Goal: Task Accomplishment & Management: Complete application form

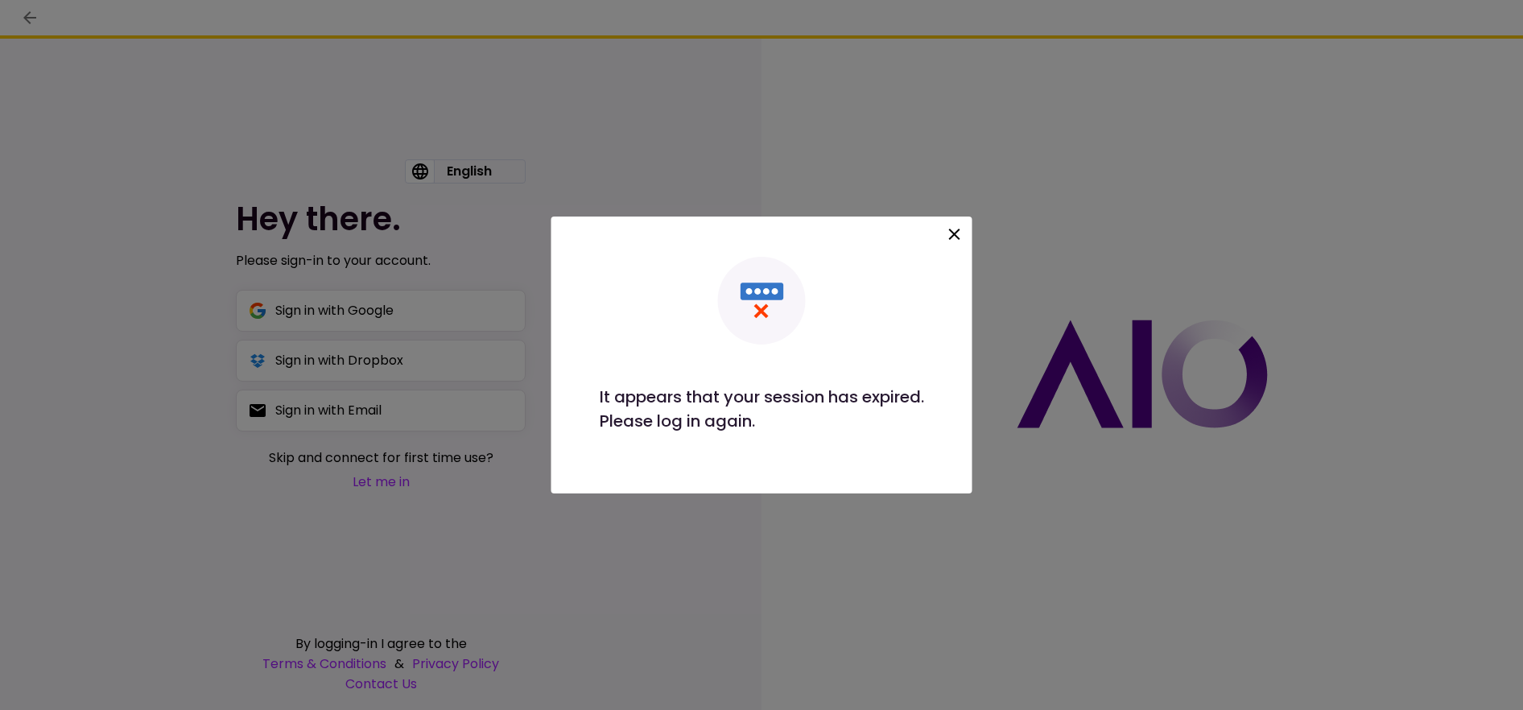
click at [948, 232] on icon at bounding box center [954, 234] width 19 height 19
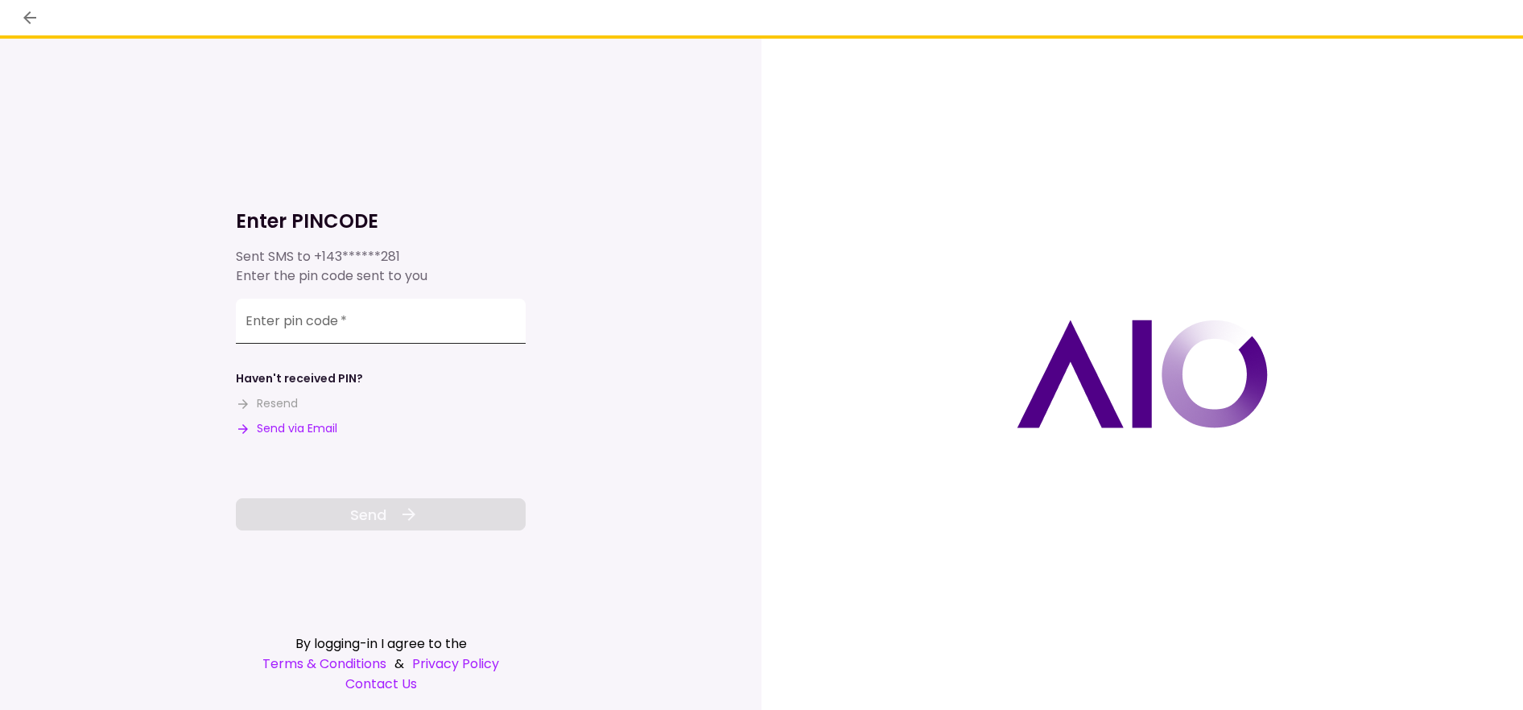
click at [325, 328] on input "Enter pin code   *" at bounding box center [381, 321] width 290 height 45
paste input "******"
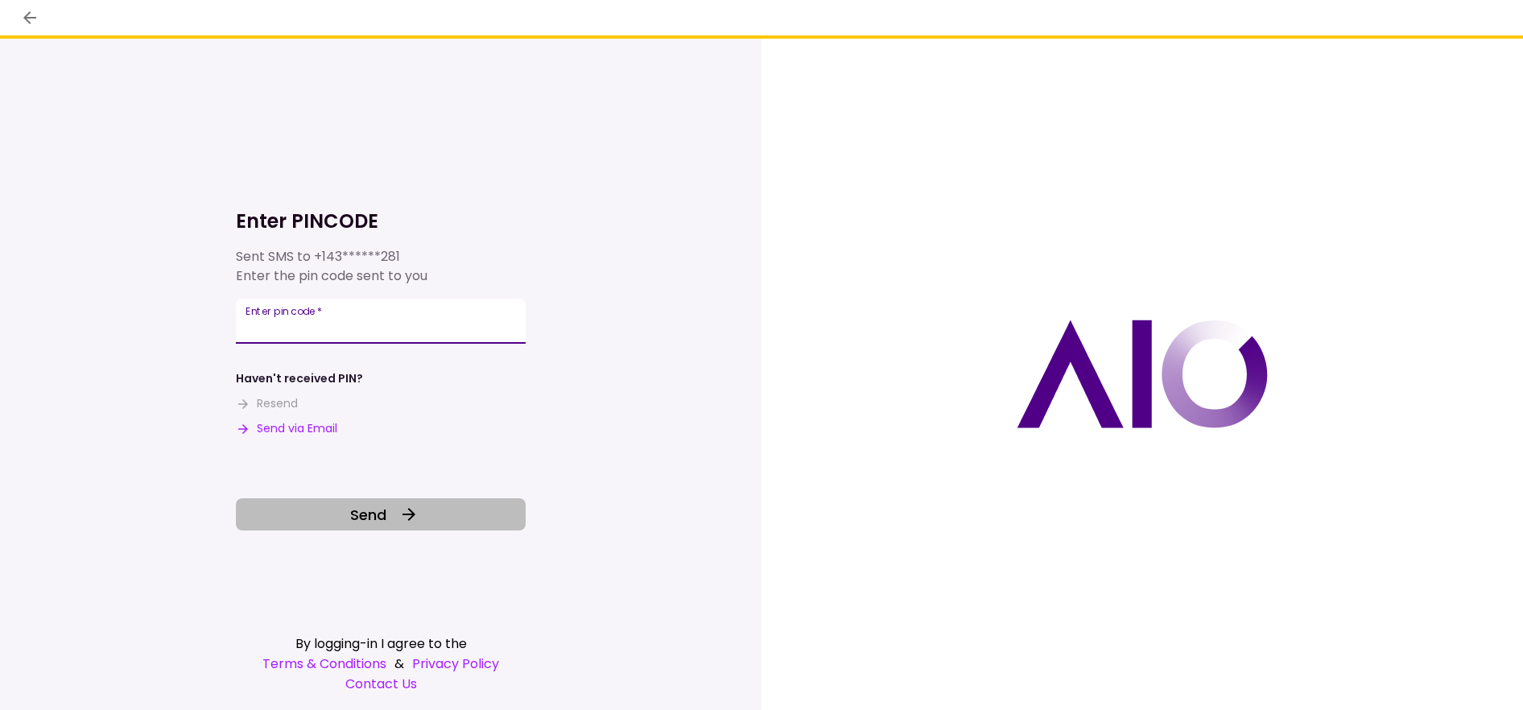
type input "******"
click at [418, 504] on button "Send" at bounding box center [381, 514] width 290 height 32
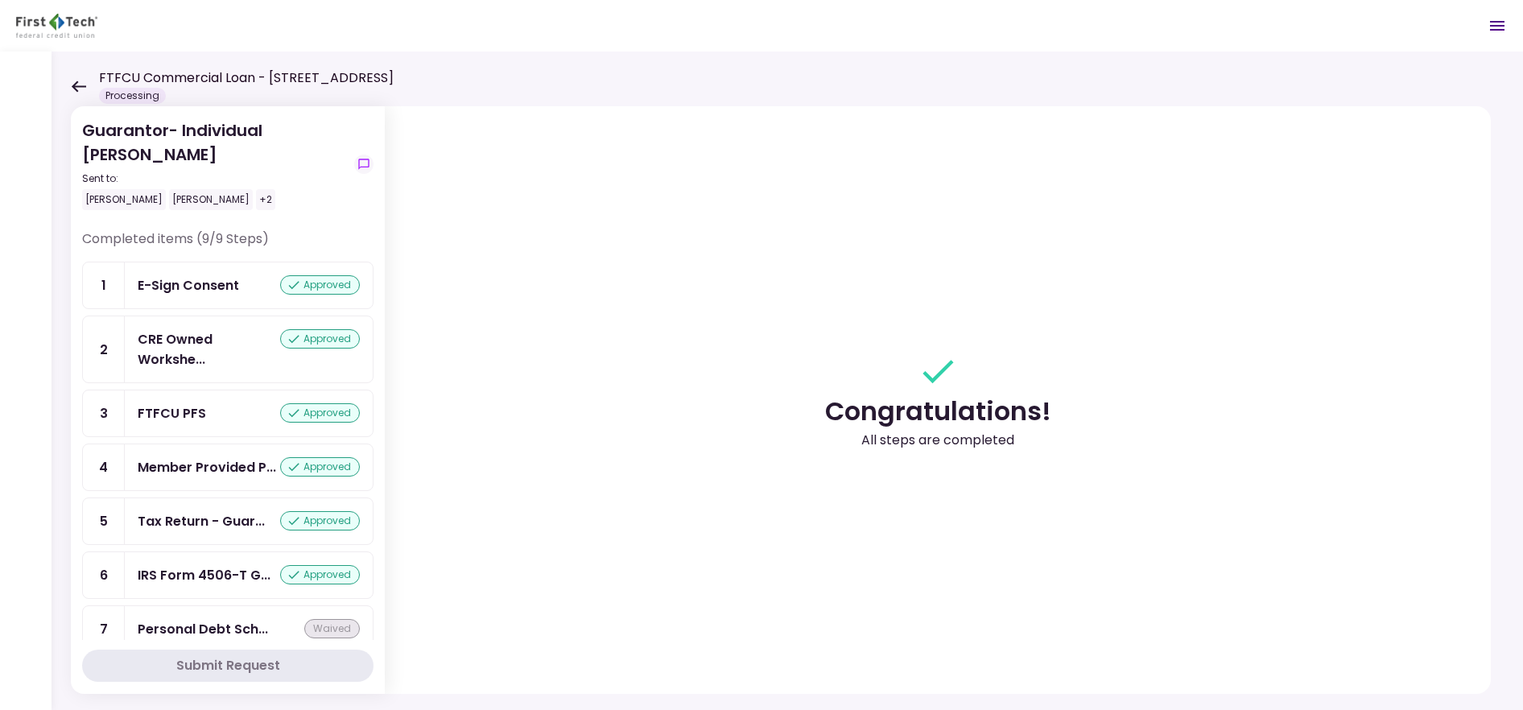
click at [65, 87] on div "Guarantor- Individual [PERSON_NAME] Sent to: [PERSON_NAME] [PERSON_NAME] +2 Com…" at bounding box center [787, 381] width 1471 height 658
click at [72, 85] on icon at bounding box center [78, 86] width 15 height 12
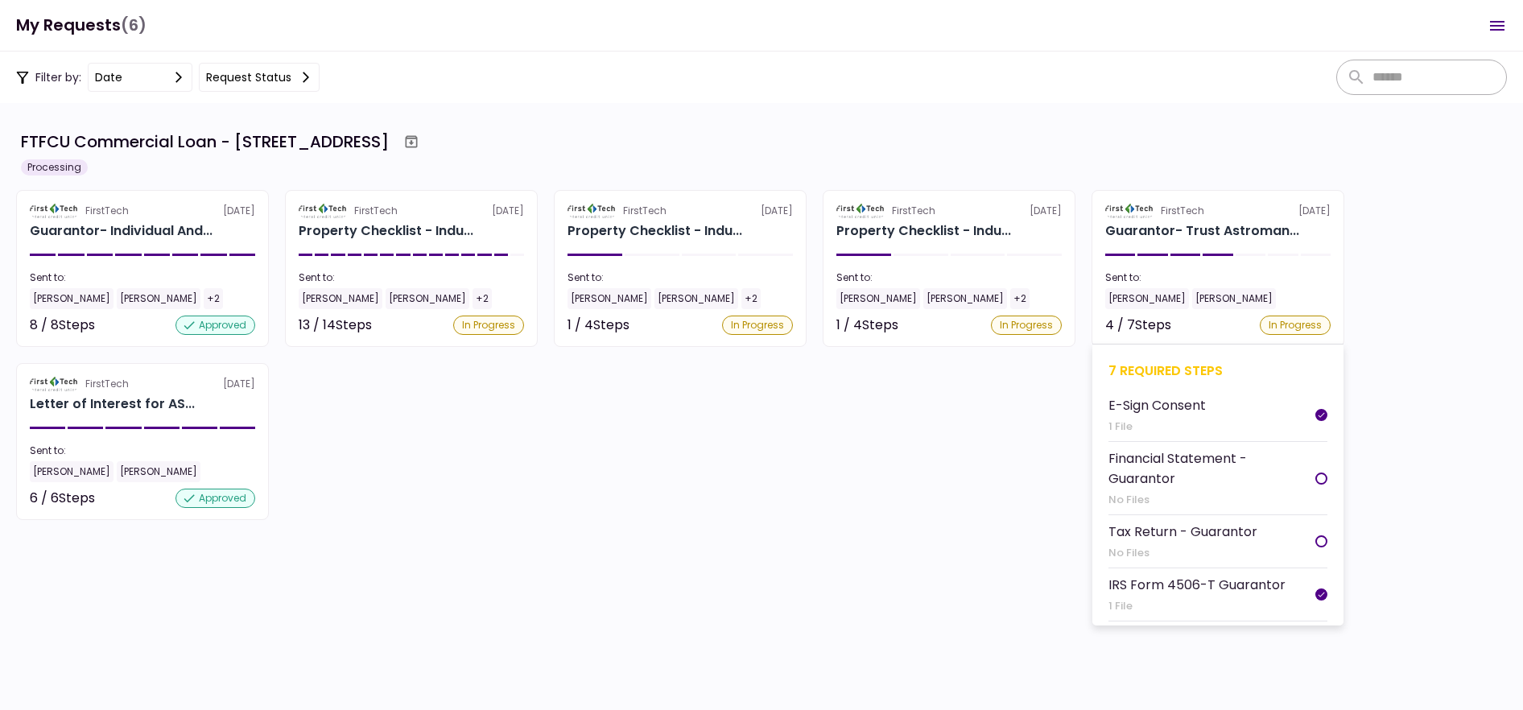
click at [1178, 263] on section "FirstTech [DATE] Guarantor- Trust Astroman... Sent to: [PERSON_NAME] [PERSON_NA…" at bounding box center [1217, 268] width 253 height 157
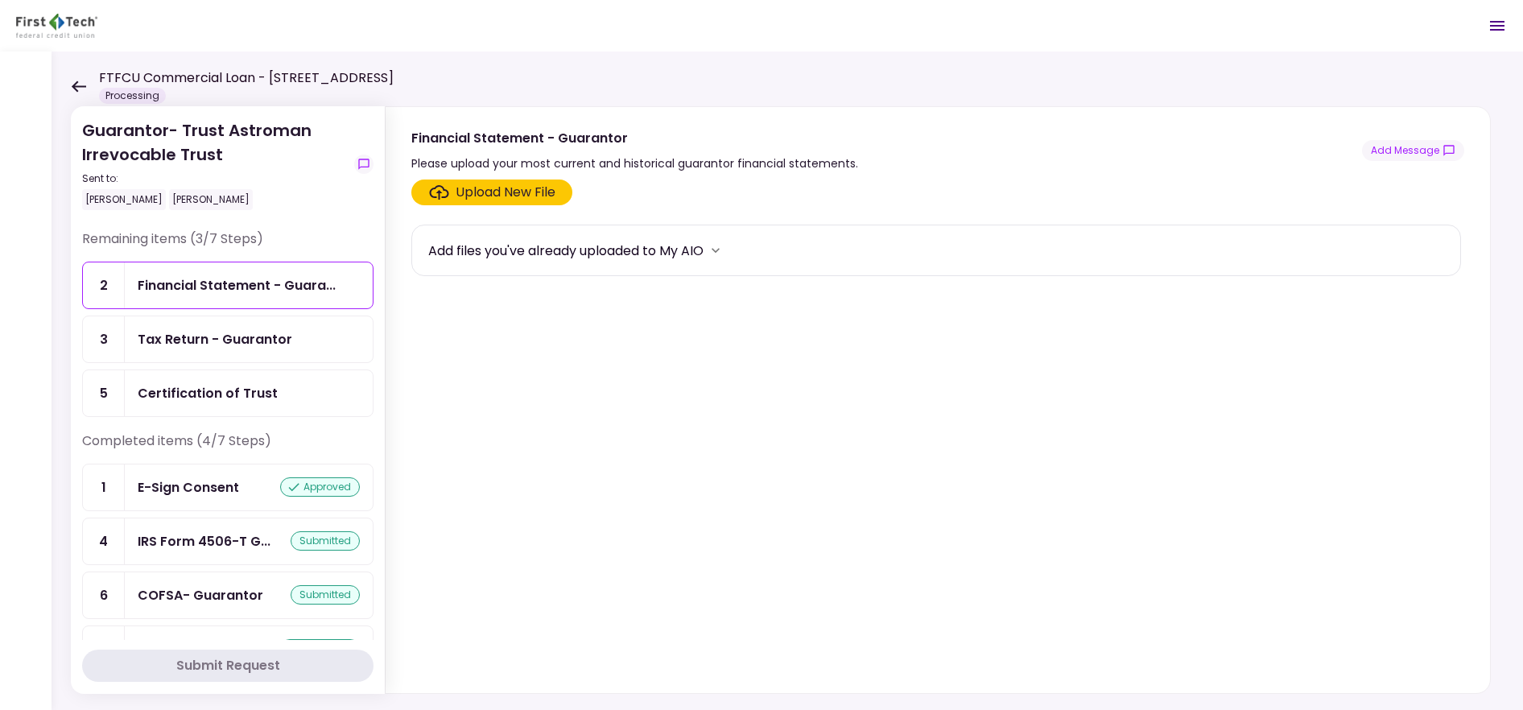
click at [243, 389] on div "Certification of Trust" at bounding box center [208, 393] width 140 height 20
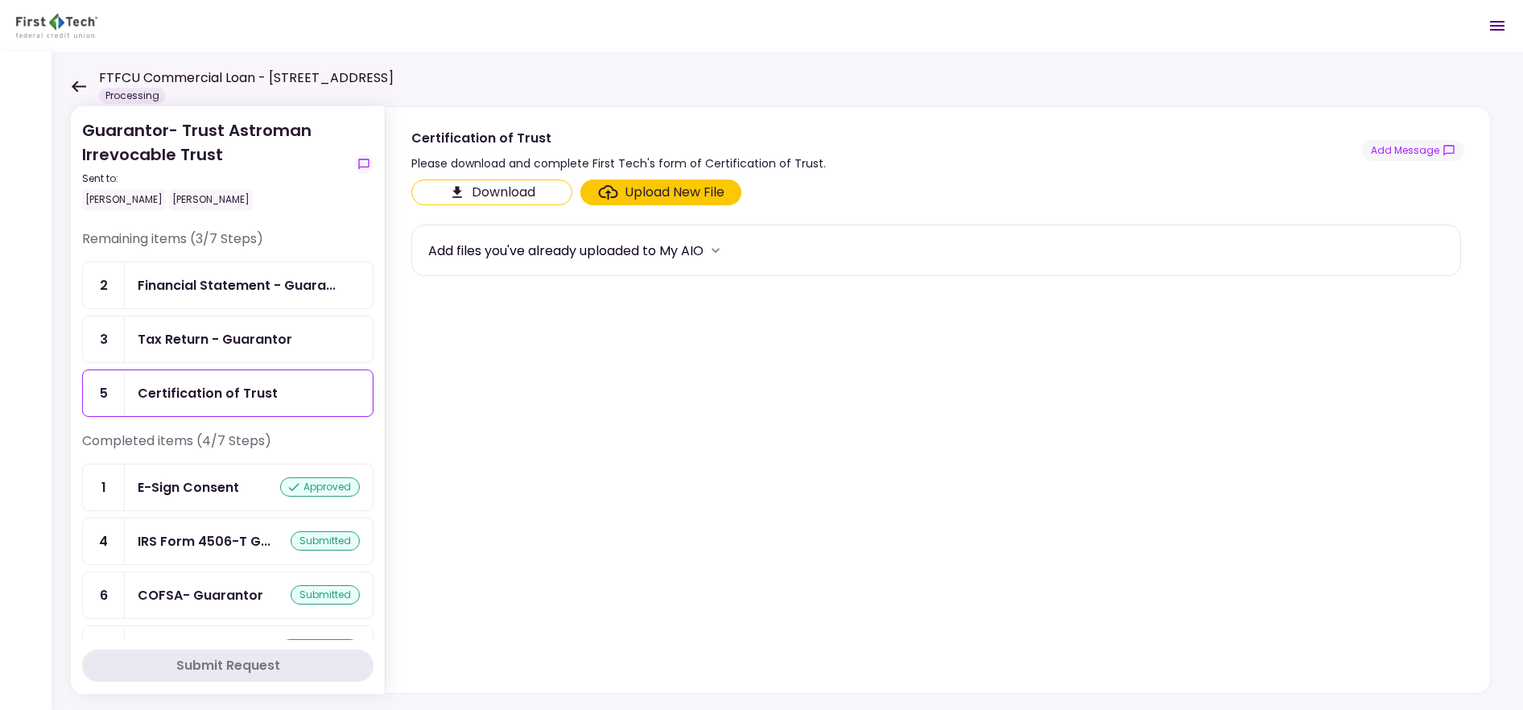
click at [632, 192] on div "Upload New File" at bounding box center [674, 192] width 100 height 19
click at [0, 0] on input "Upload New File" at bounding box center [0, 0] width 0 height 0
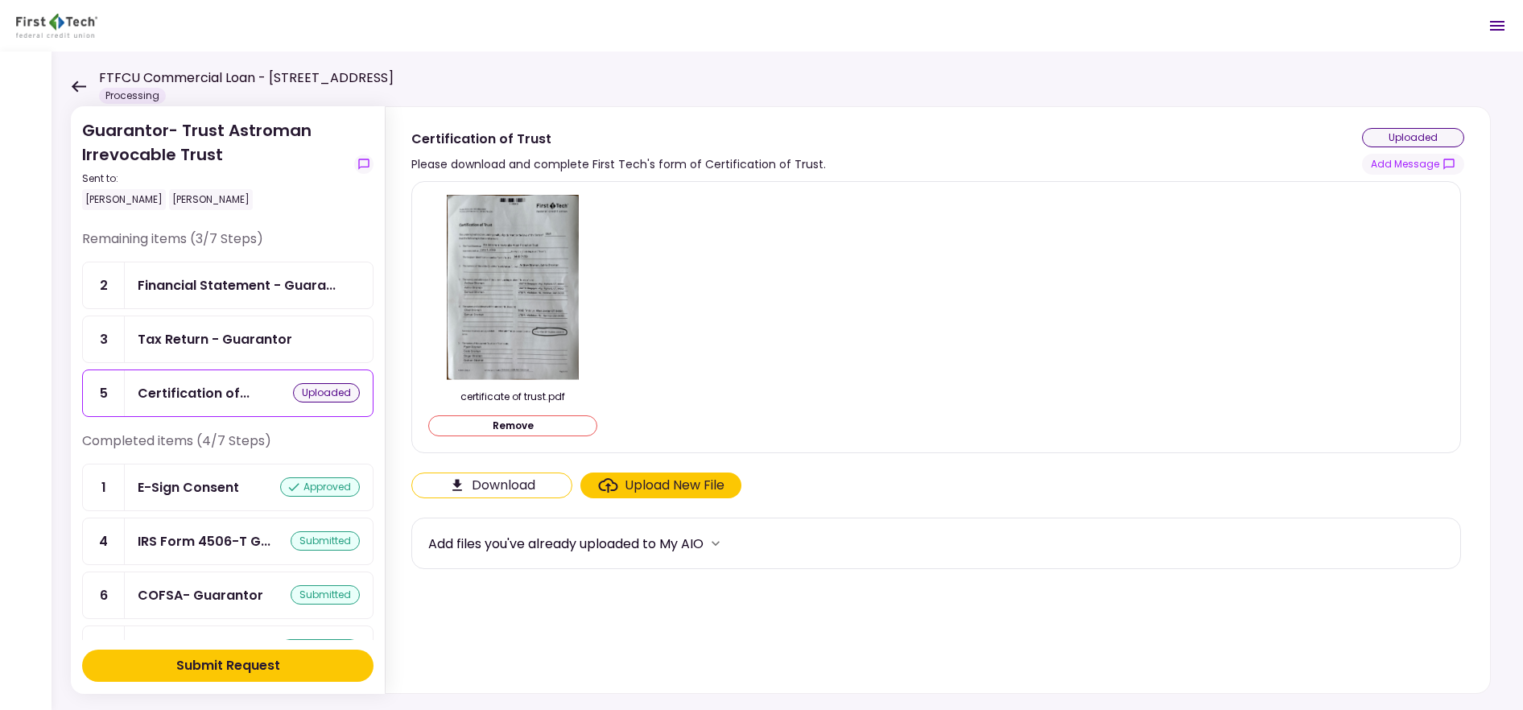
scroll to position [1, 0]
click at [238, 659] on div "Submit Request" at bounding box center [228, 665] width 104 height 19
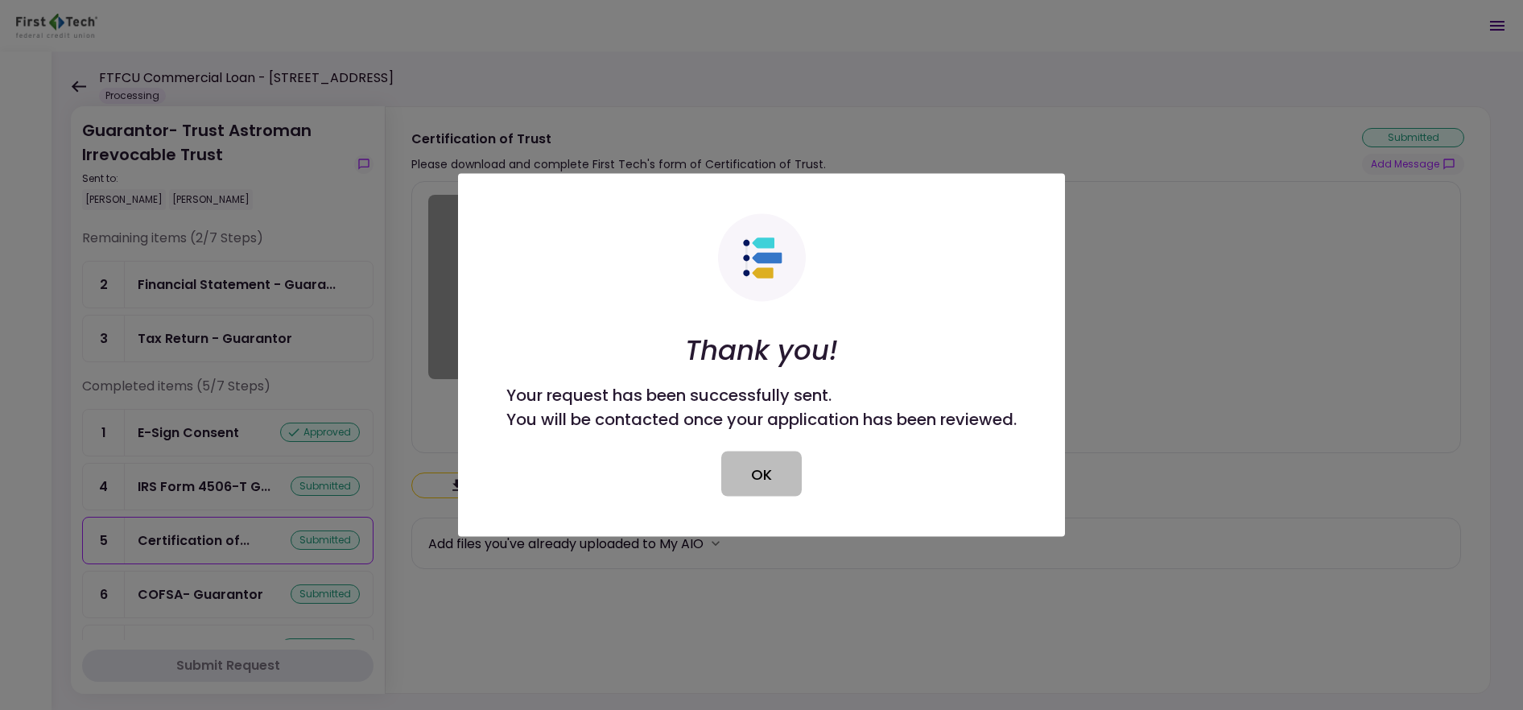
click at [773, 481] on button "OK" at bounding box center [761, 473] width 80 height 45
